Goal: Communication & Community: Answer question/provide support

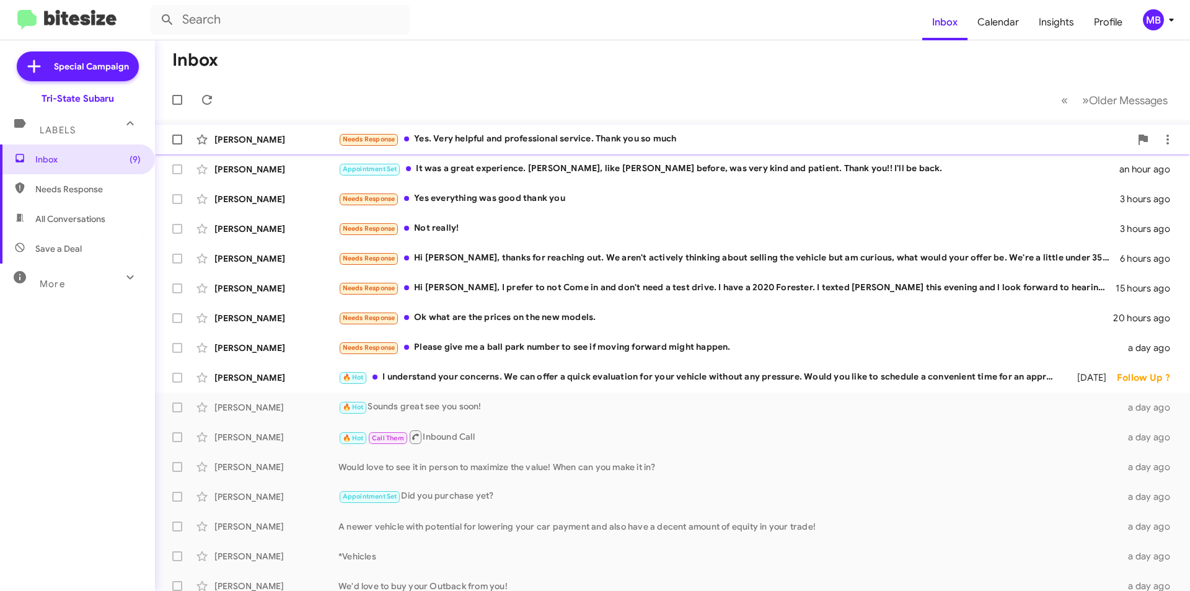
click at [484, 142] on div "Needs Response Yes. Very helpful and professional service. Thank you so much" at bounding box center [734, 139] width 792 height 14
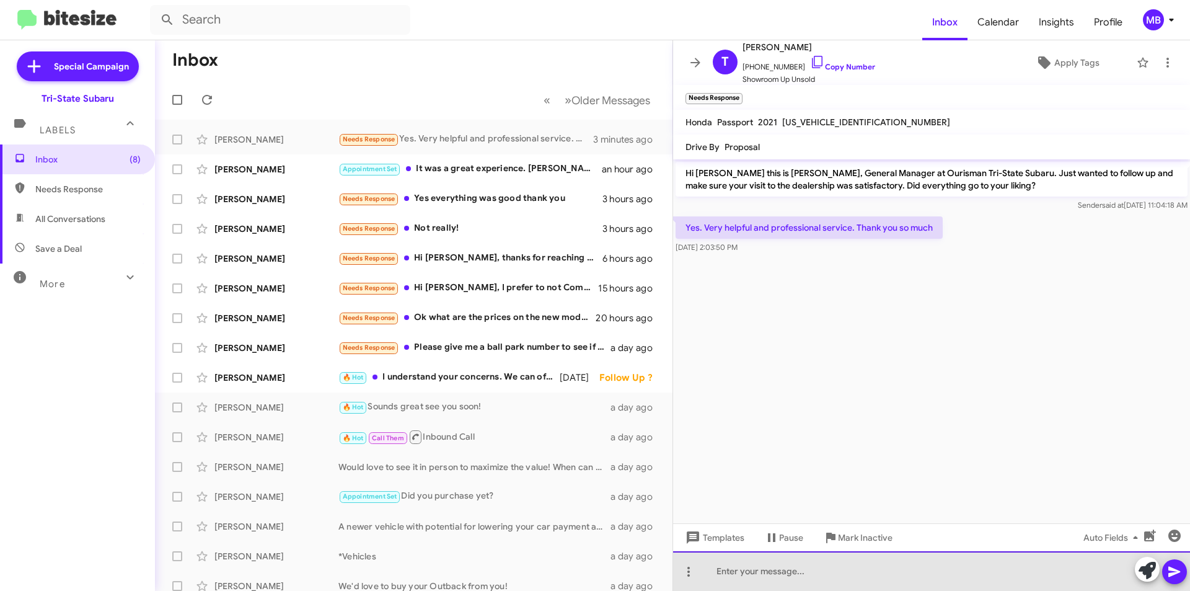
drag, startPoint x: 951, startPoint y: 576, endPoint x: 1105, endPoint y: 568, distance: 154.6
click at [953, 574] on div at bounding box center [931, 571] width 517 height 40
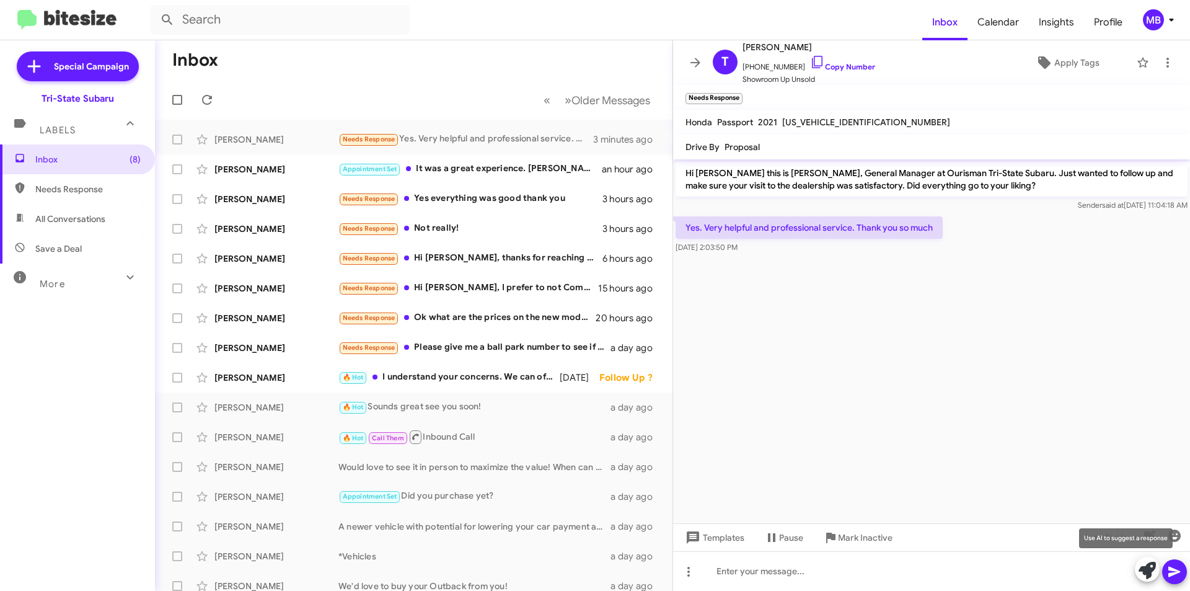
click at [1142, 572] on icon at bounding box center [1147, 570] width 17 height 17
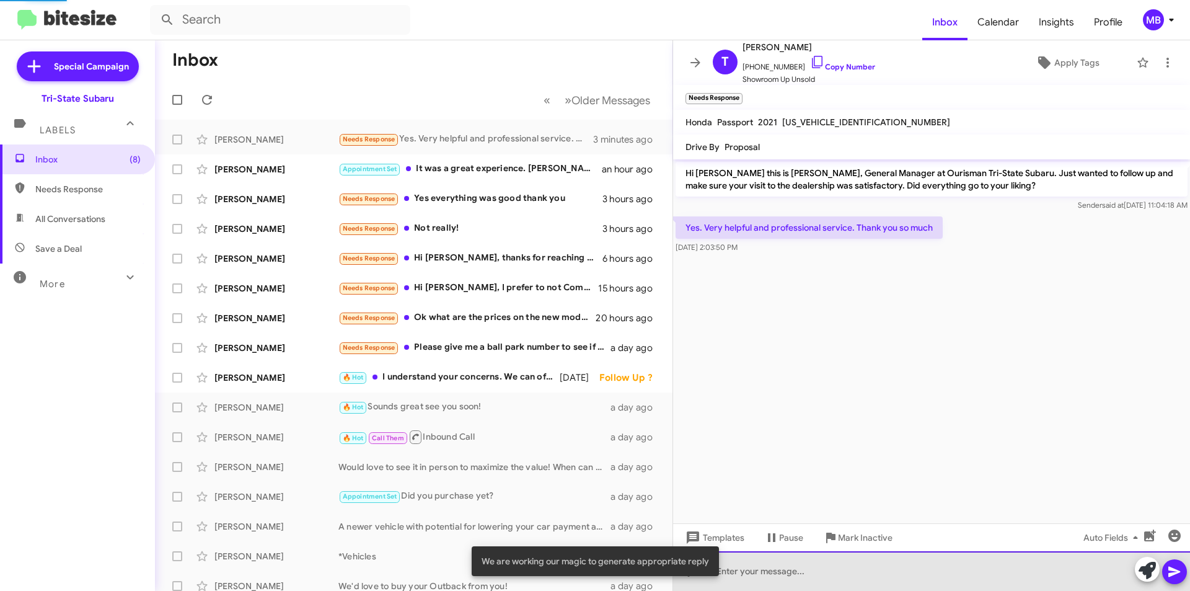
click at [1080, 572] on div at bounding box center [931, 571] width 517 height 40
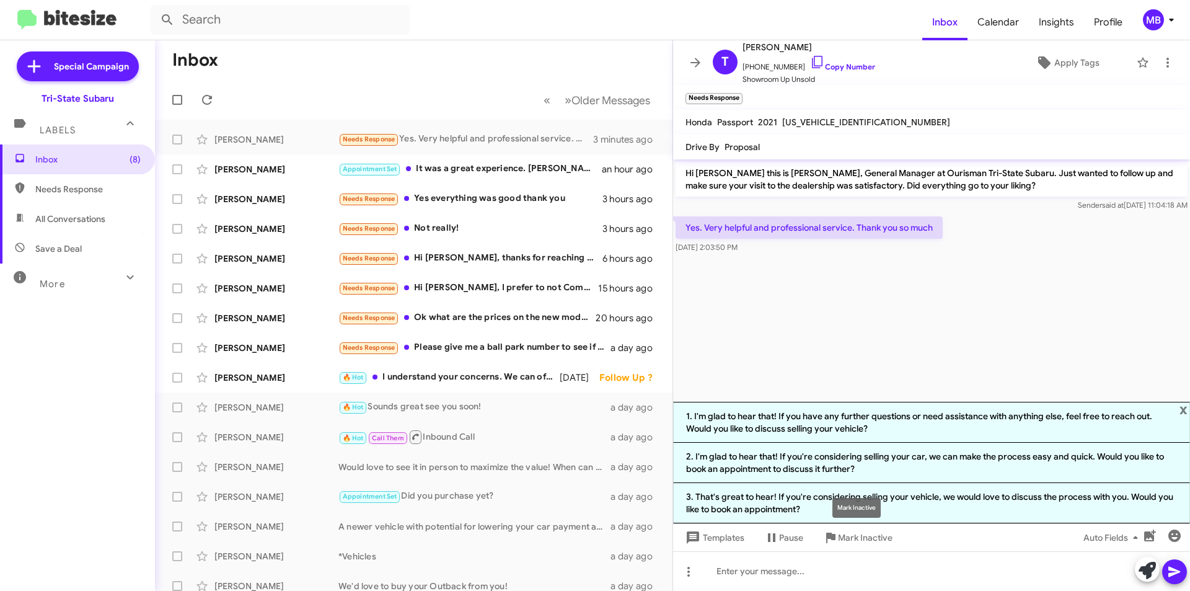
click at [888, 506] on mat-tooltip-component "Mark Inactive" at bounding box center [857, 507] width 66 height 37
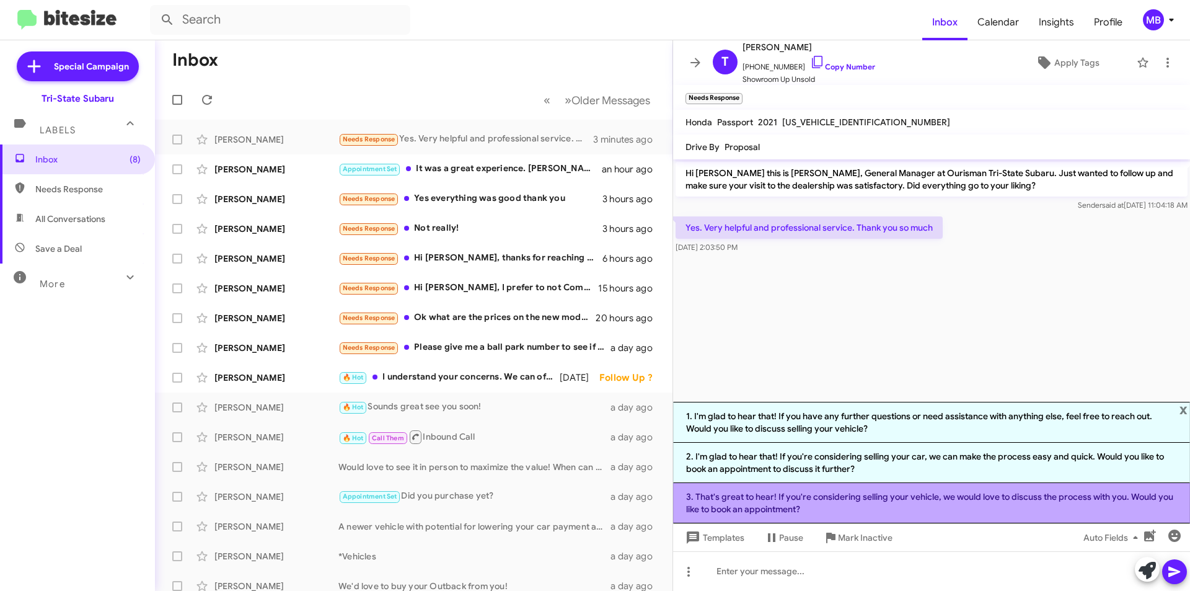
click at [940, 505] on li "3. That's great to hear! If you're considering selling your vehicle, we would l…" at bounding box center [931, 503] width 517 height 40
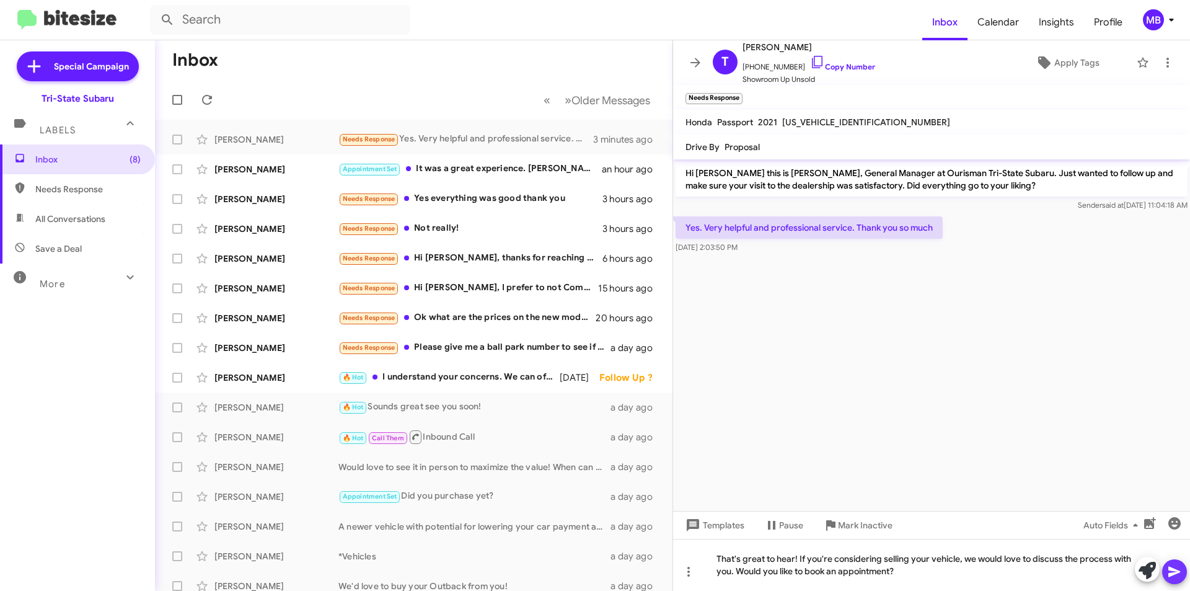
click at [1168, 576] on icon at bounding box center [1174, 571] width 15 height 15
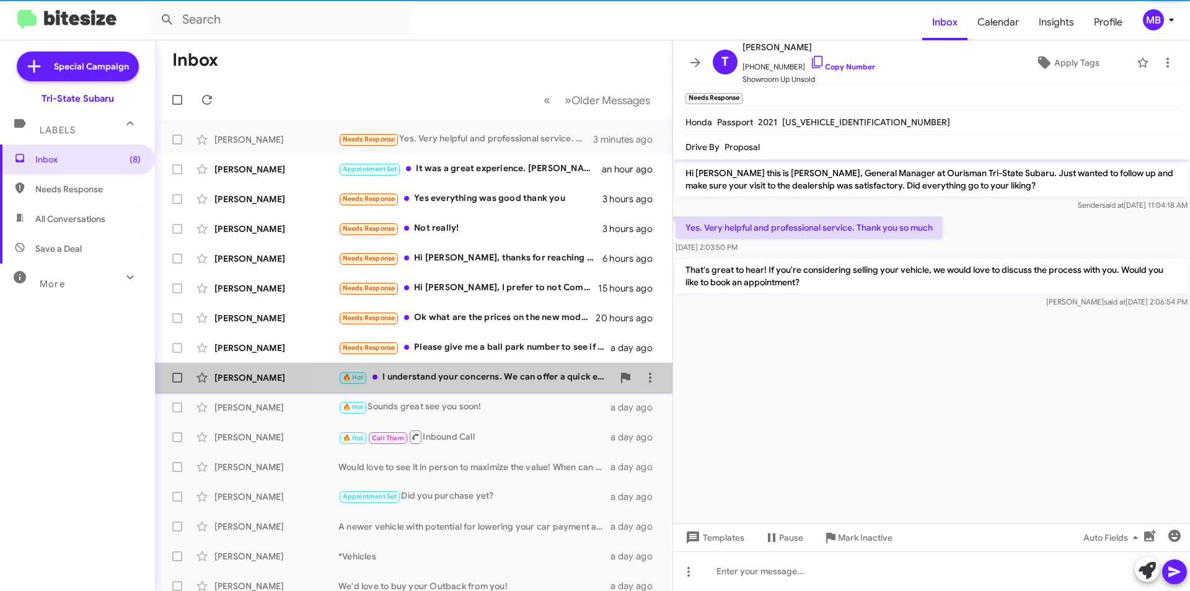
click at [543, 374] on div "🔥 Hot I understand your concerns. We can offer a quick evaluation for your vehi…" at bounding box center [475, 377] width 275 height 14
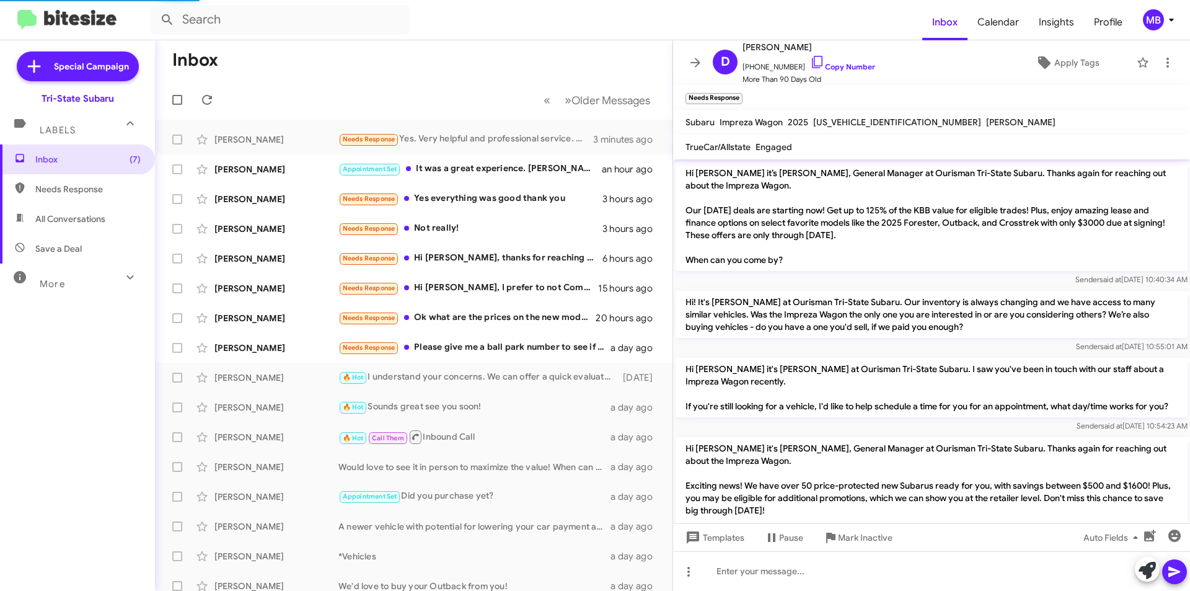
scroll to position [1335, 0]
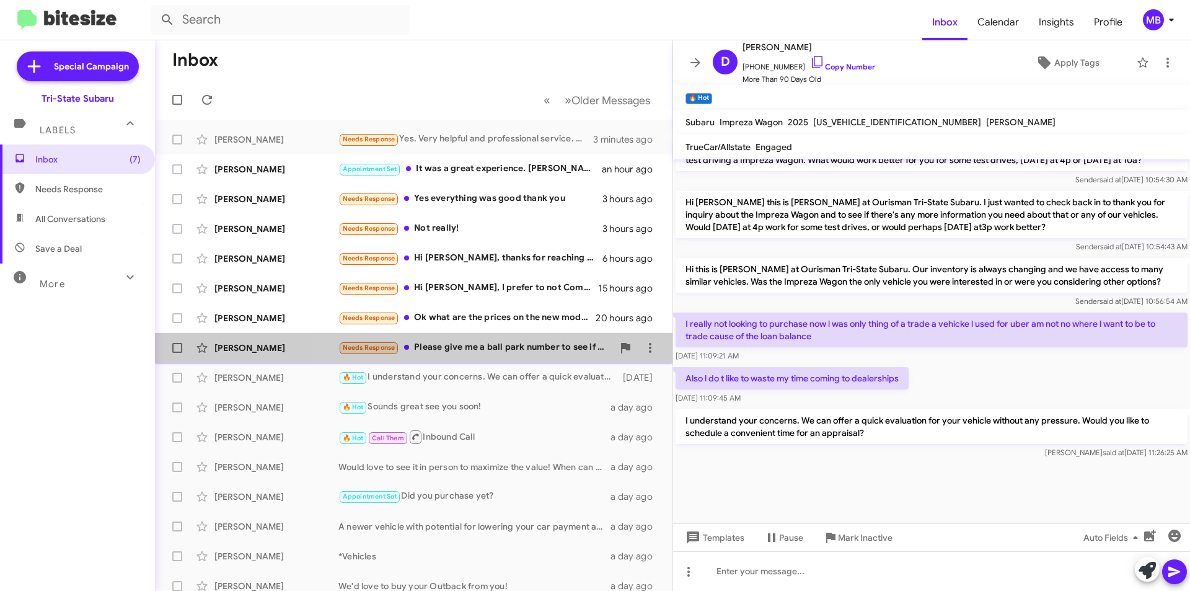
click at [540, 345] on div "Needs Response Please give me a ball park number to see if moving forward might…" at bounding box center [475, 347] width 275 height 14
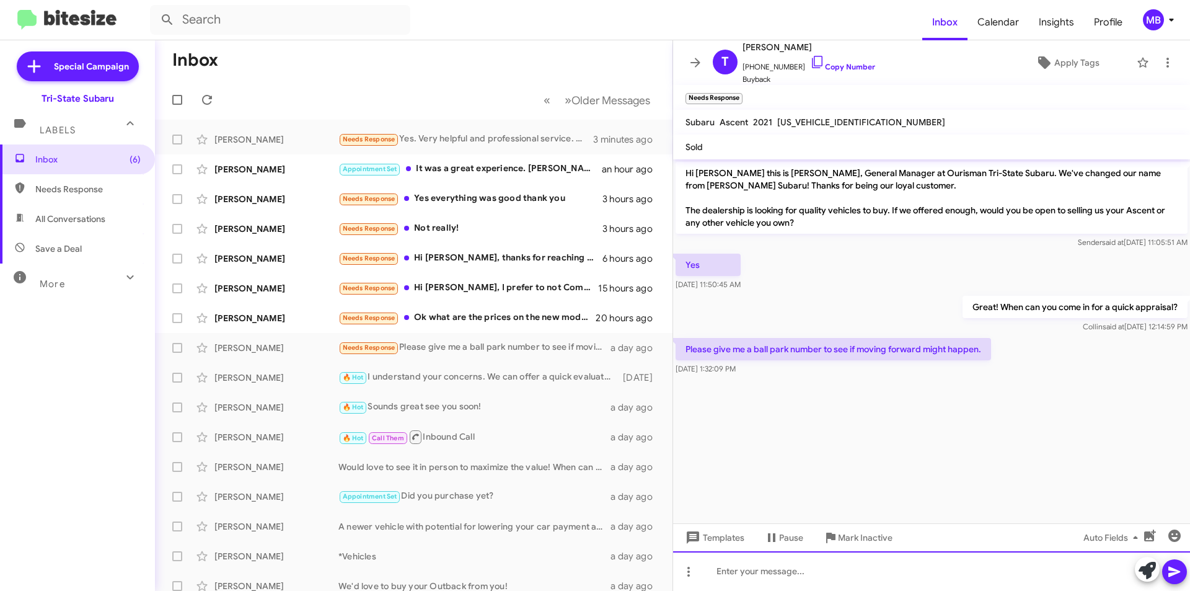
click at [891, 572] on div at bounding box center [931, 571] width 517 height 40
click at [1142, 573] on icon at bounding box center [1147, 570] width 17 height 17
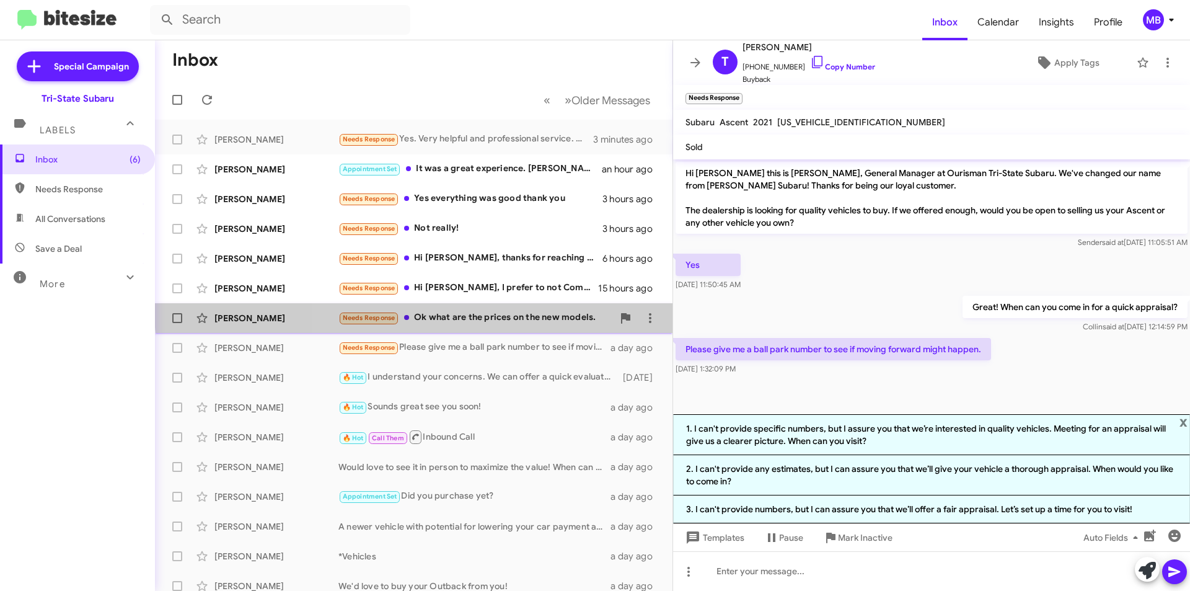
click at [512, 307] on div "Amanda Cloud Needs Response Ok what are the prices on the new models. 20 hours …" at bounding box center [414, 318] width 498 height 25
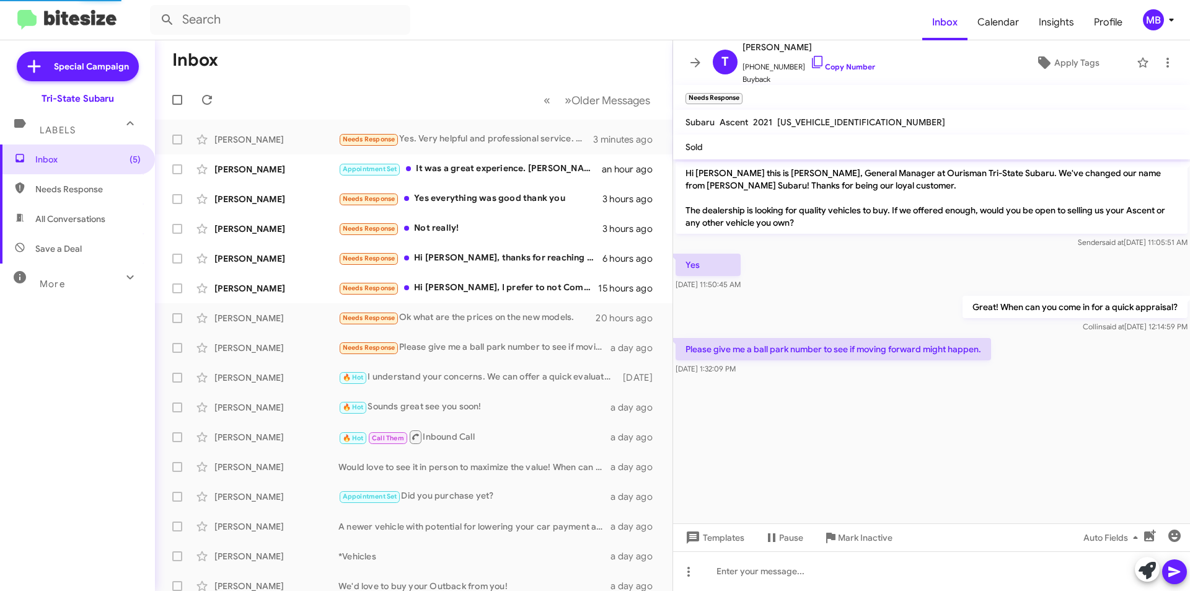
scroll to position [27, 0]
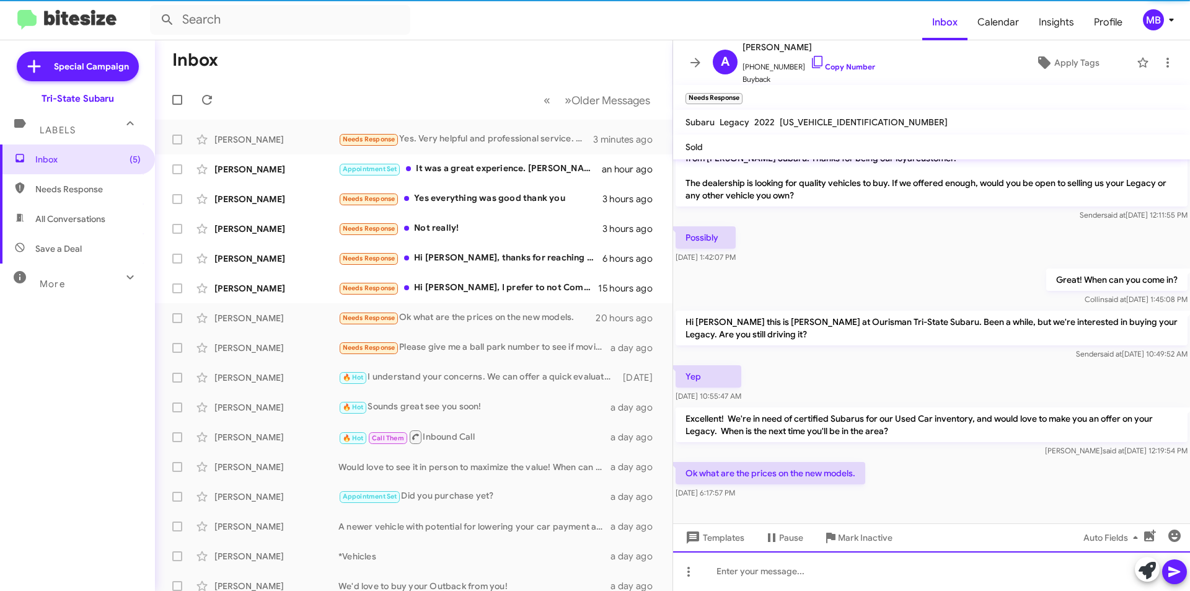
click at [894, 576] on div at bounding box center [931, 571] width 517 height 40
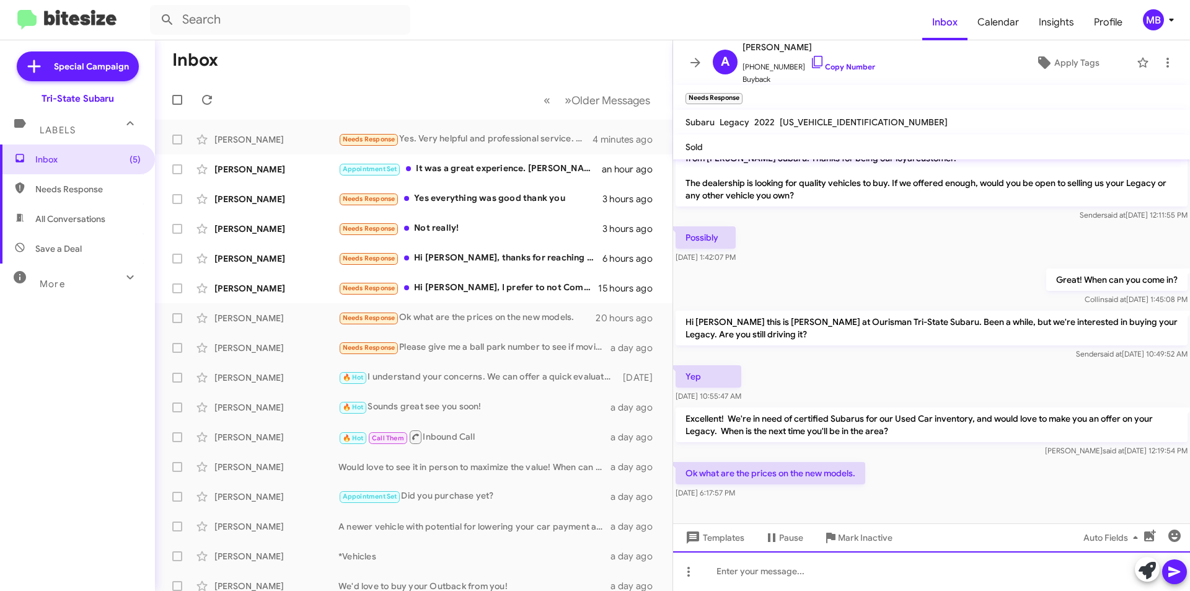
paste div
drag, startPoint x: 1178, startPoint y: 578, endPoint x: 832, endPoint y: 402, distance: 388.9
click at [1175, 575] on icon at bounding box center [1174, 571] width 15 height 15
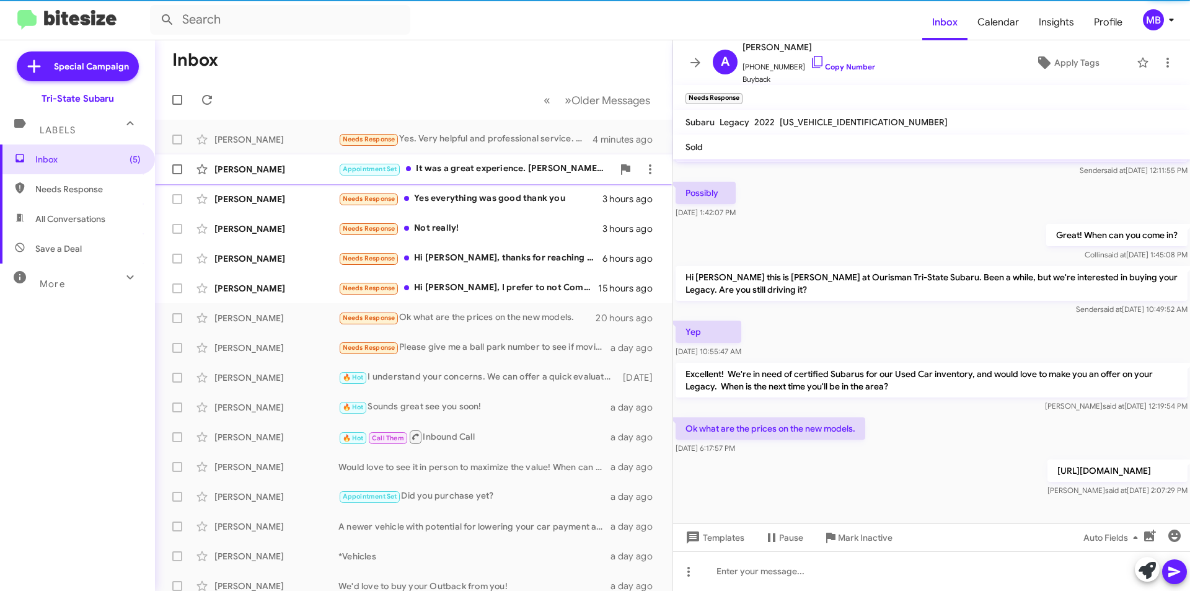
click at [560, 170] on div "Appointment Set It was a great experience. Erik, like Rob before, was very kind…" at bounding box center [475, 169] width 275 height 14
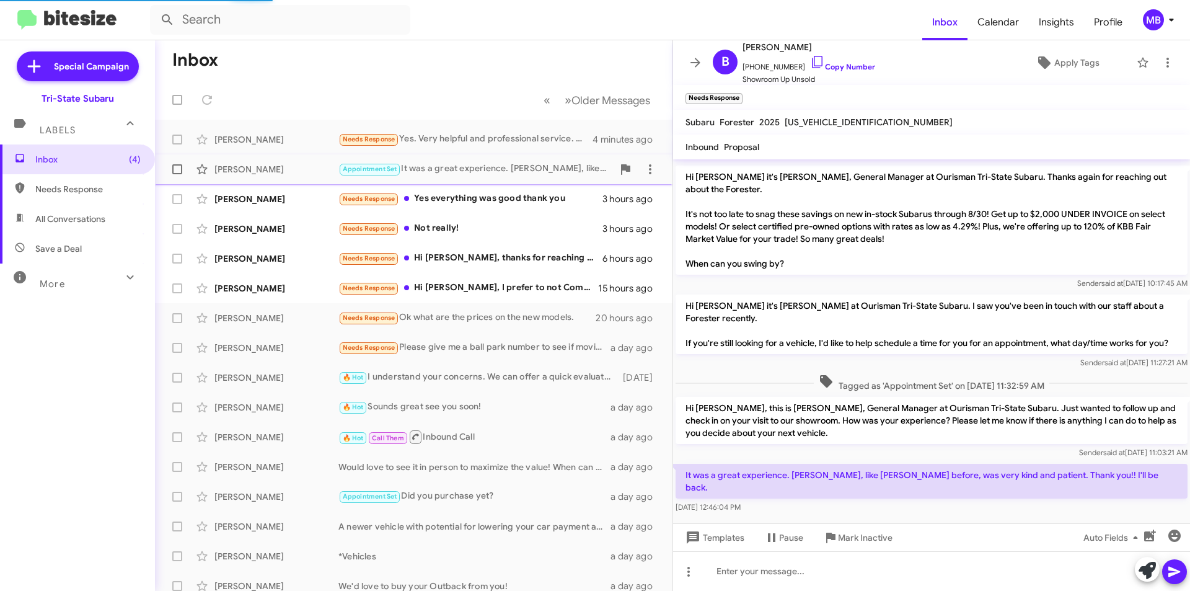
scroll to position [84, 0]
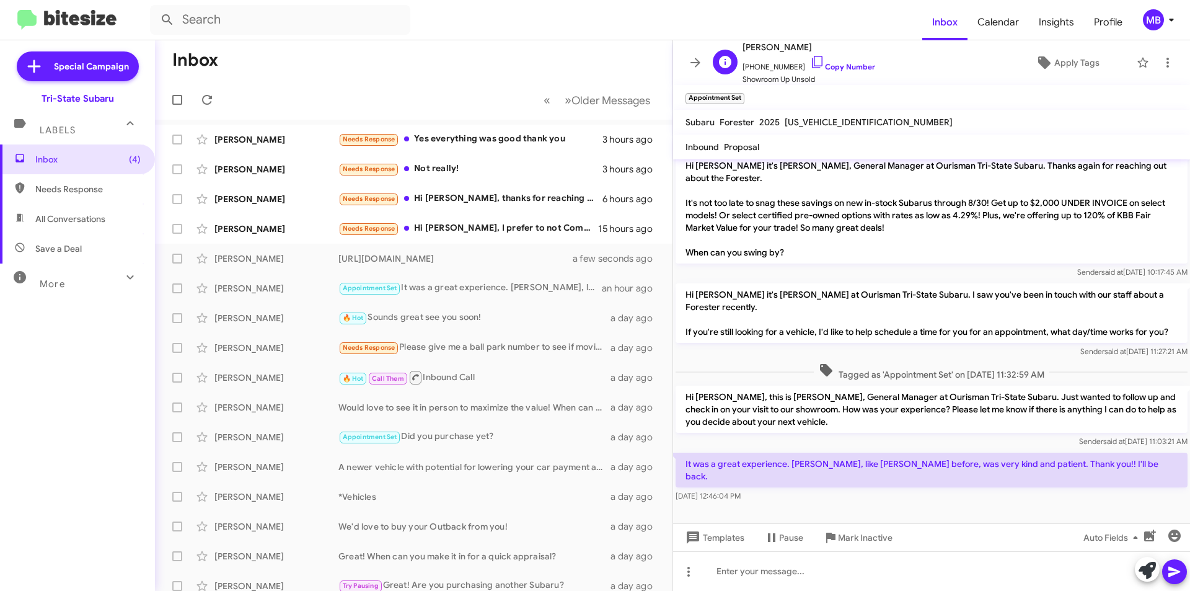
click at [842, 61] on span "+14435535544 Copy Number" at bounding box center [809, 64] width 133 height 19
click at [849, 65] on link "Copy Number" at bounding box center [842, 66] width 65 height 9
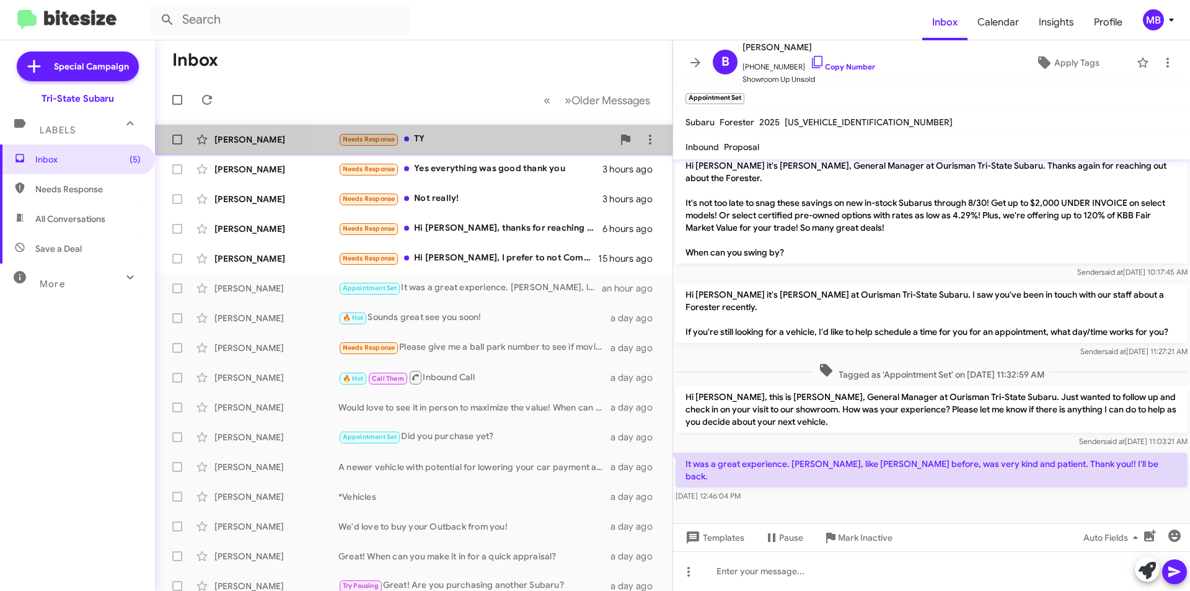
click at [488, 125] on span "Amanda Cloud Needs Response TY 2 minutes ago" at bounding box center [414, 140] width 518 height 30
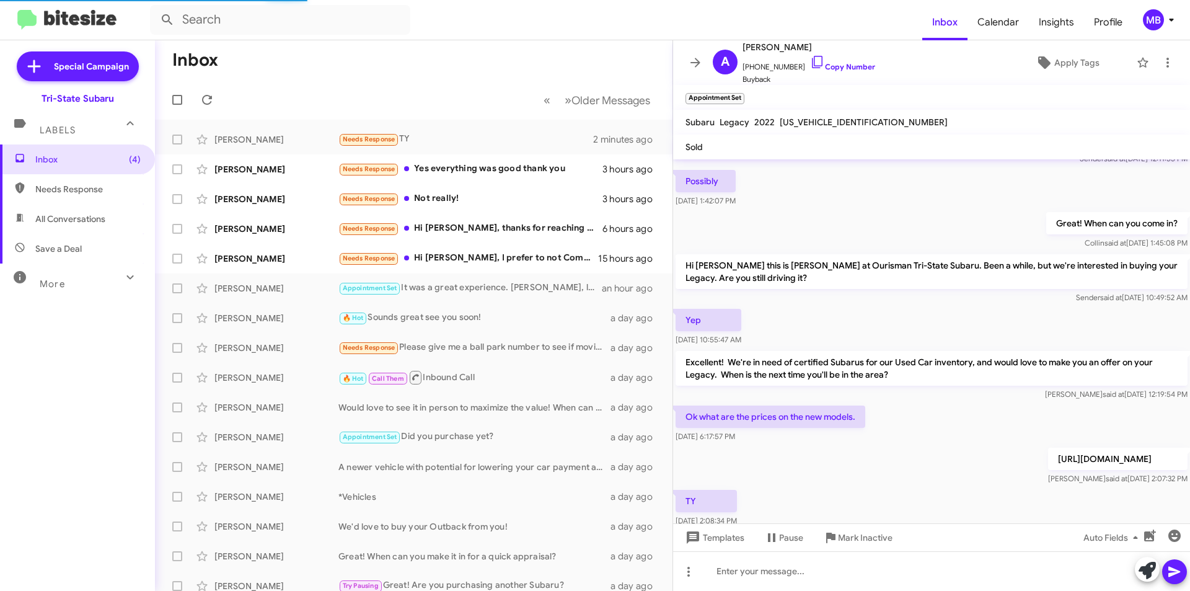
scroll to position [118, 0]
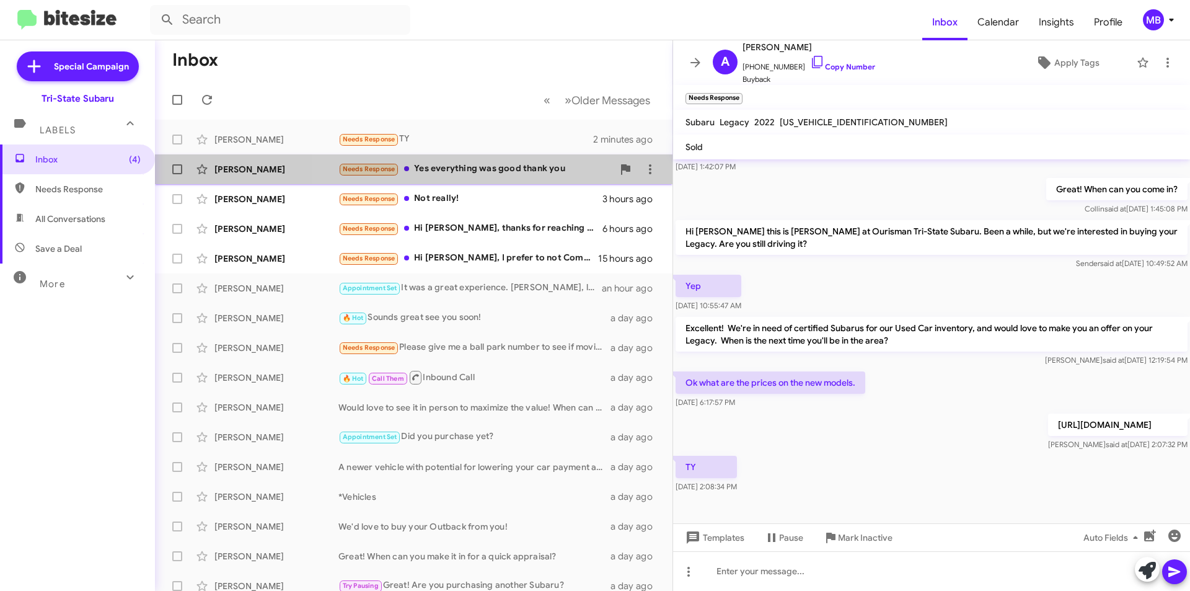
click at [514, 164] on div "Needs Response Yes everything was good thank you" at bounding box center [475, 169] width 275 height 14
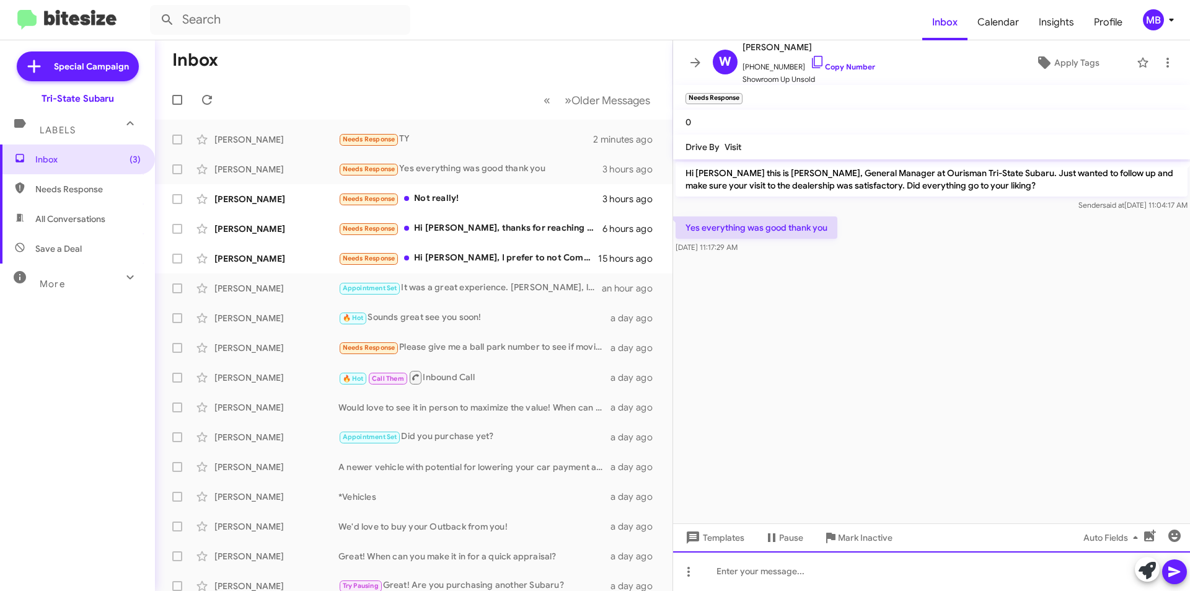
drag, startPoint x: 883, startPoint y: 563, endPoint x: 989, endPoint y: 568, distance: 106.1
click at [884, 563] on div at bounding box center [931, 571] width 517 height 40
click at [1139, 569] on icon at bounding box center [1147, 570] width 17 height 17
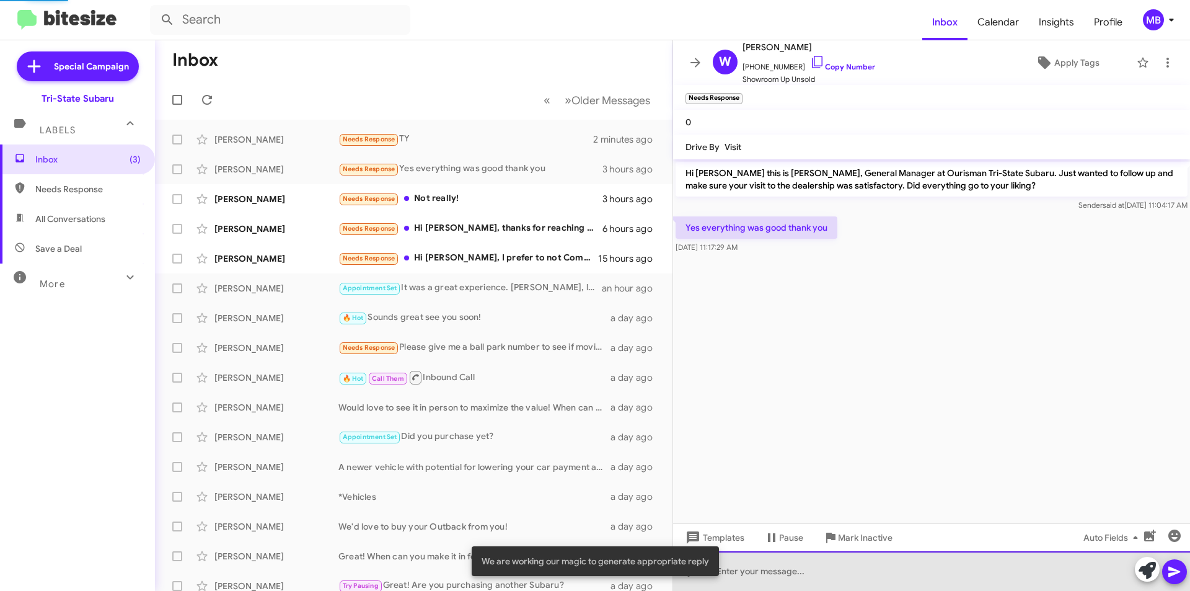
click at [1035, 573] on div at bounding box center [931, 571] width 517 height 40
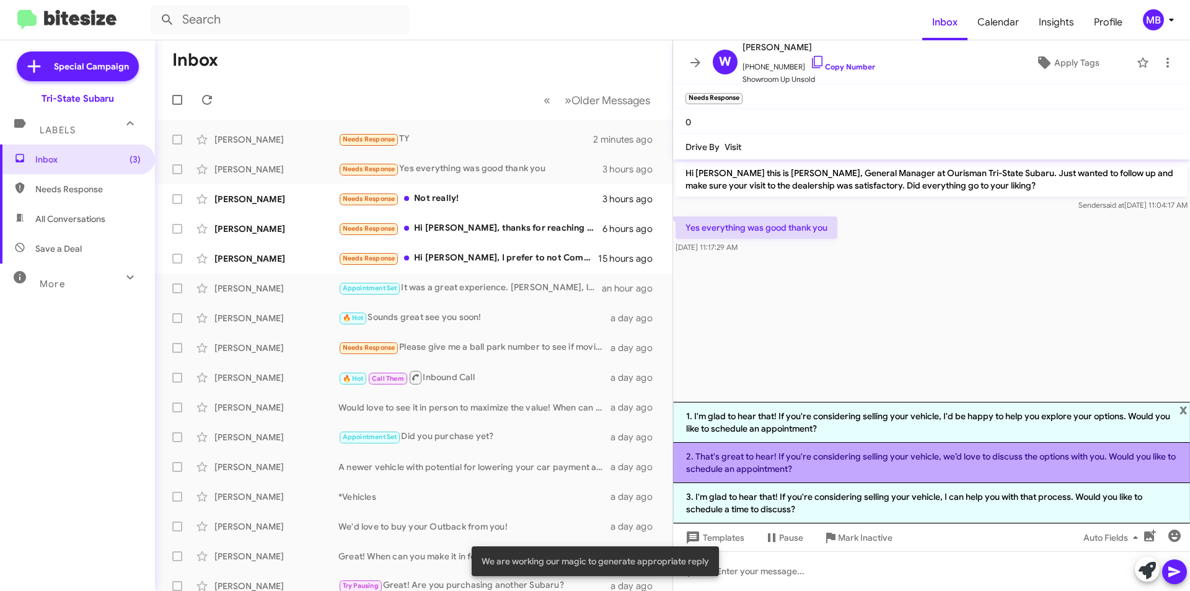
click at [1076, 459] on li "2. That's great to hear! If you're considering selling your vehicle, we’d love …" at bounding box center [931, 463] width 517 height 40
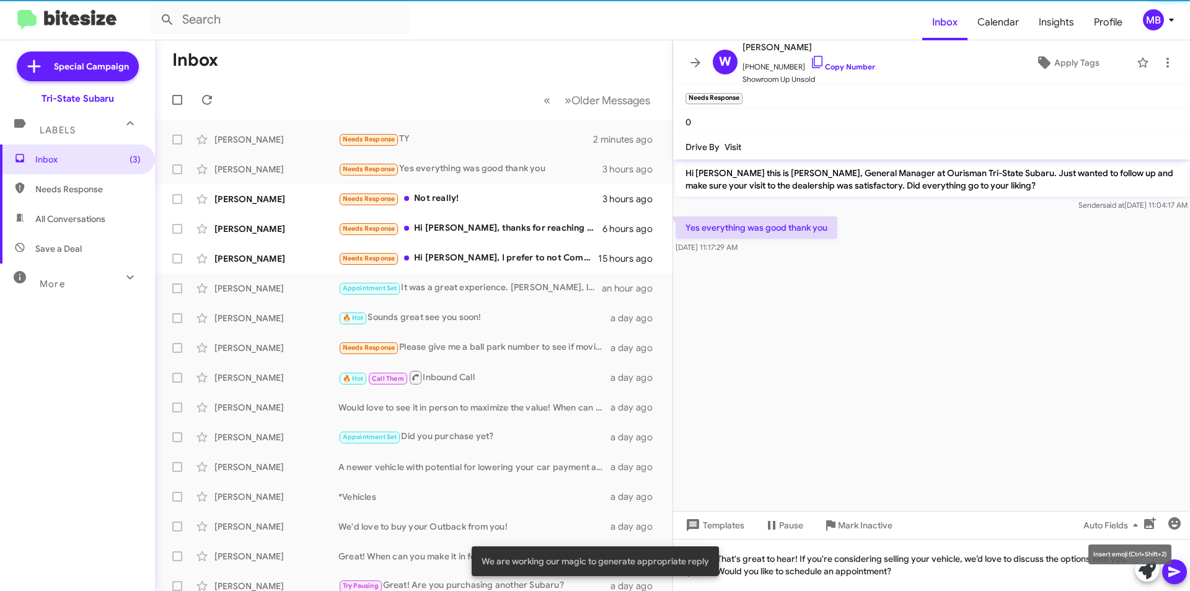
click at [1171, 565] on mat-tooltip-component "Insert emoji (Ctrl+Shift+2)" at bounding box center [1130, 554] width 100 height 37
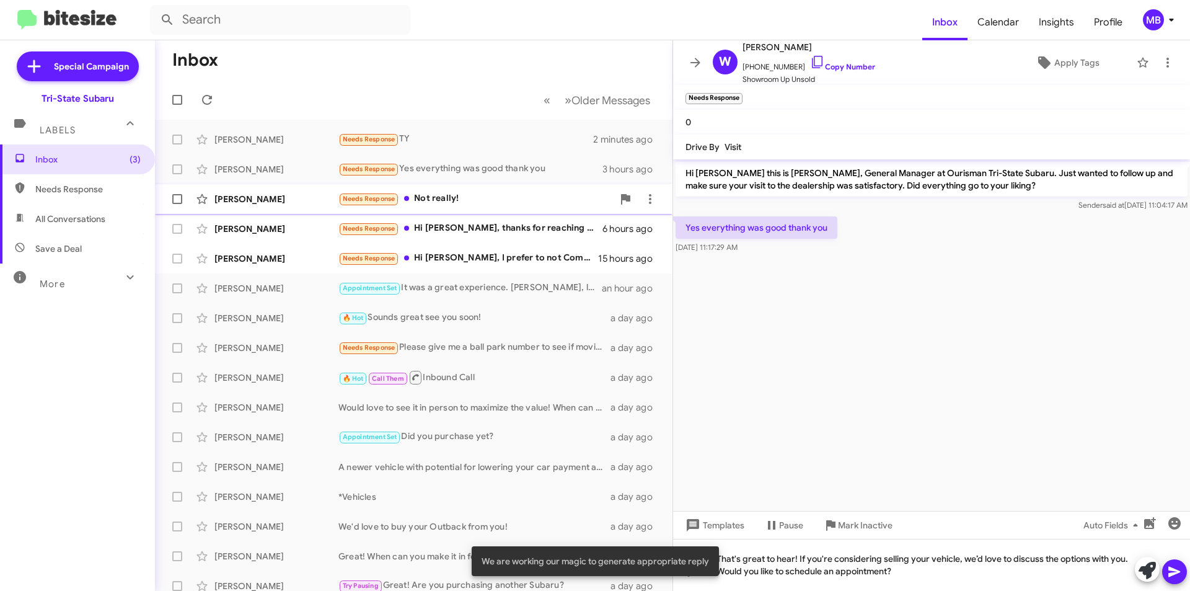
click at [544, 201] on div "Needs Response Not really!" at bounding box center [475, 199] width 275 height 14
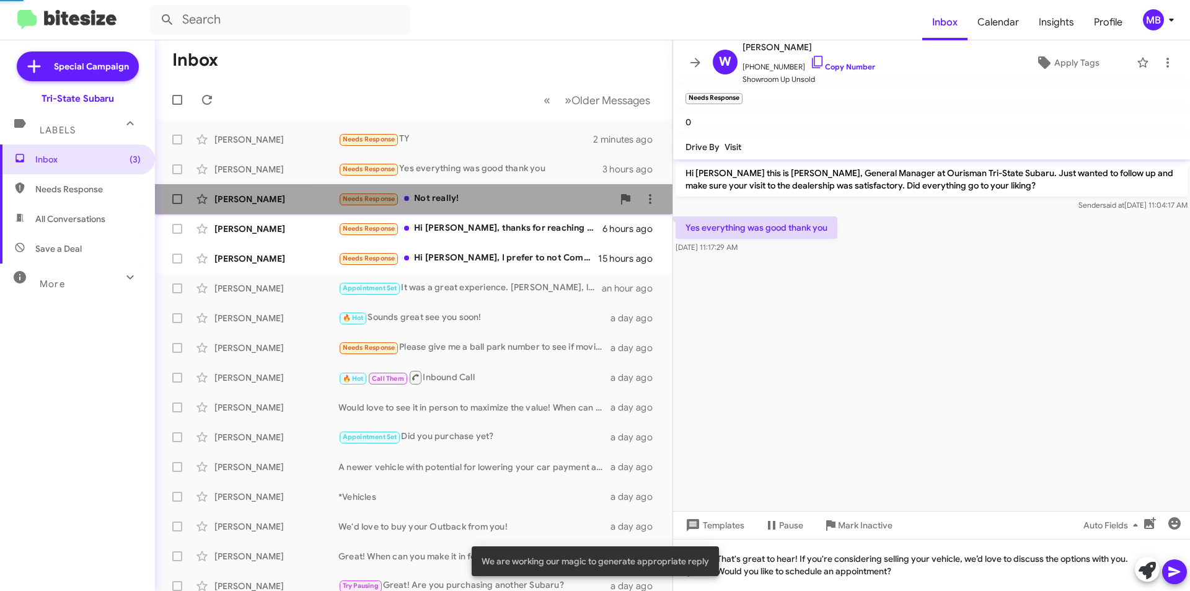
click at [544, 201] on div "Needs Response Not really!" at bounding box center [475, 199] width 275 height 14
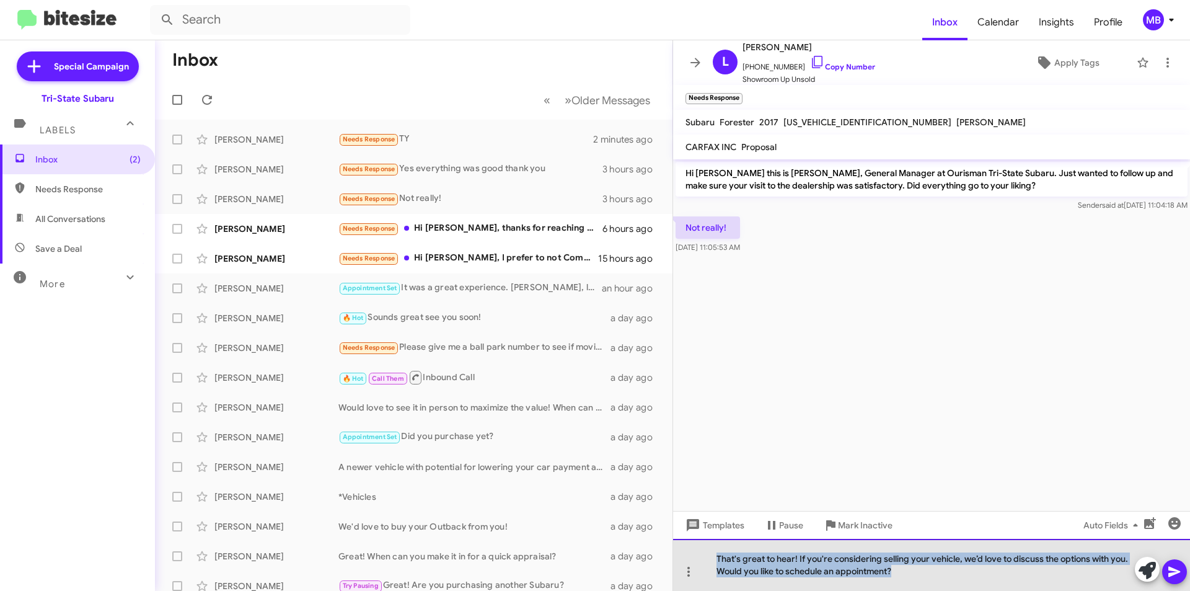
drag, startPoint x: 926, startPoint y: 575, endPoint x: 702, endPoint y: 539, distance: 226.5
click at [702, 539] on div "That's great to hear! If you're considering selling your vehicle, we’d love to …" at bounding box center [931, 565] width 517 height 52
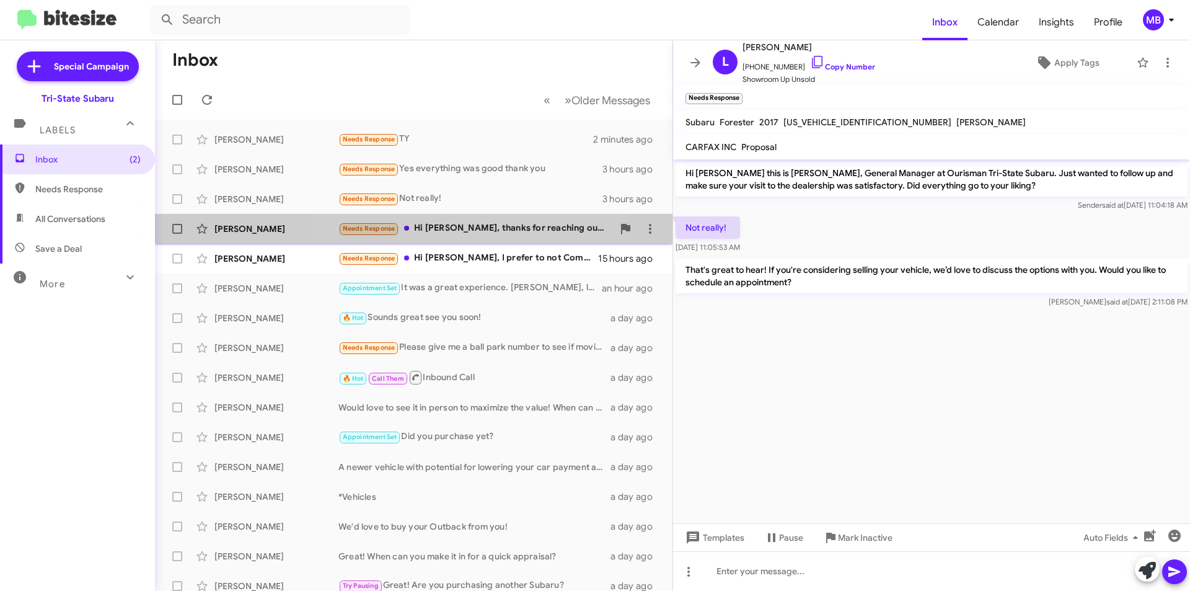
click at [482, 234] on div "Needs Response Hi Joe, thanks for reaching out. We aren't actively thinking abo…" at bounding box center [475, 228] width 275 height 14
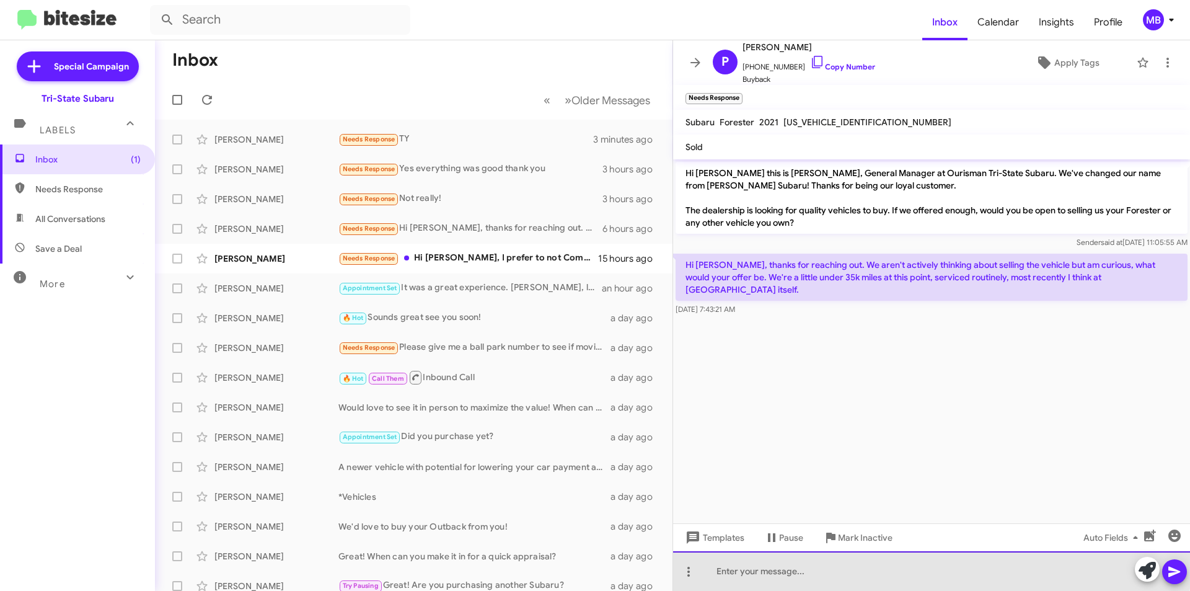
click at [887, 568] on div at bounding box center [931, 571] width 517 height 40
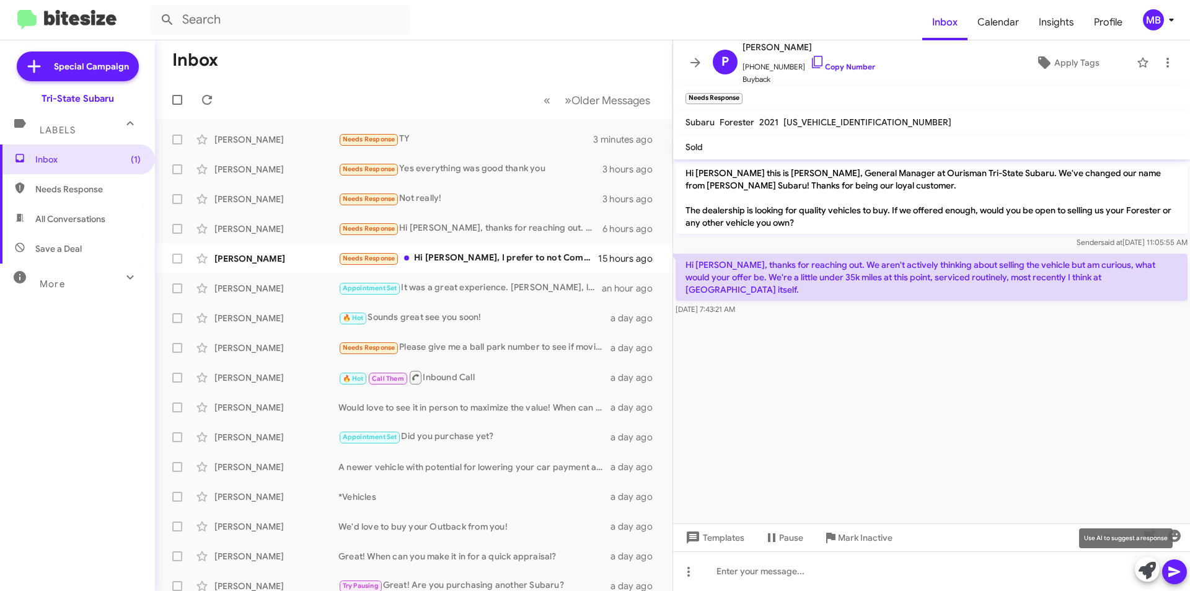
click at [1146, 573] on icon at bounding box center [1147, 570] width 17 height 17
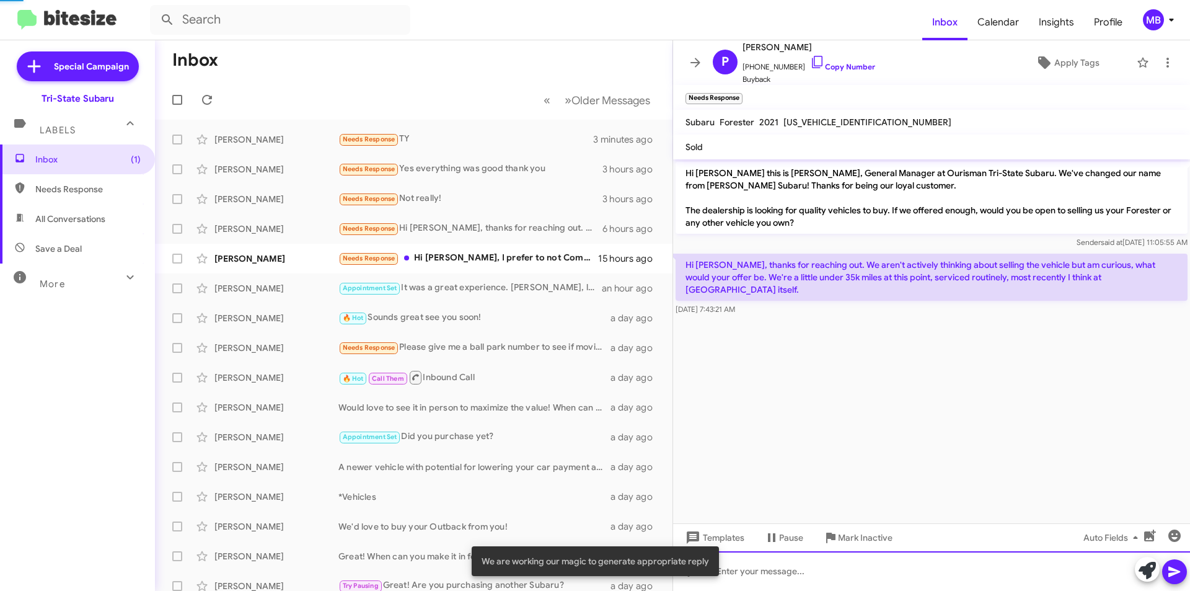
click at [1061, 559] on div at bounding box center [931, 571] width 517 height 40
